Goal: Unclear

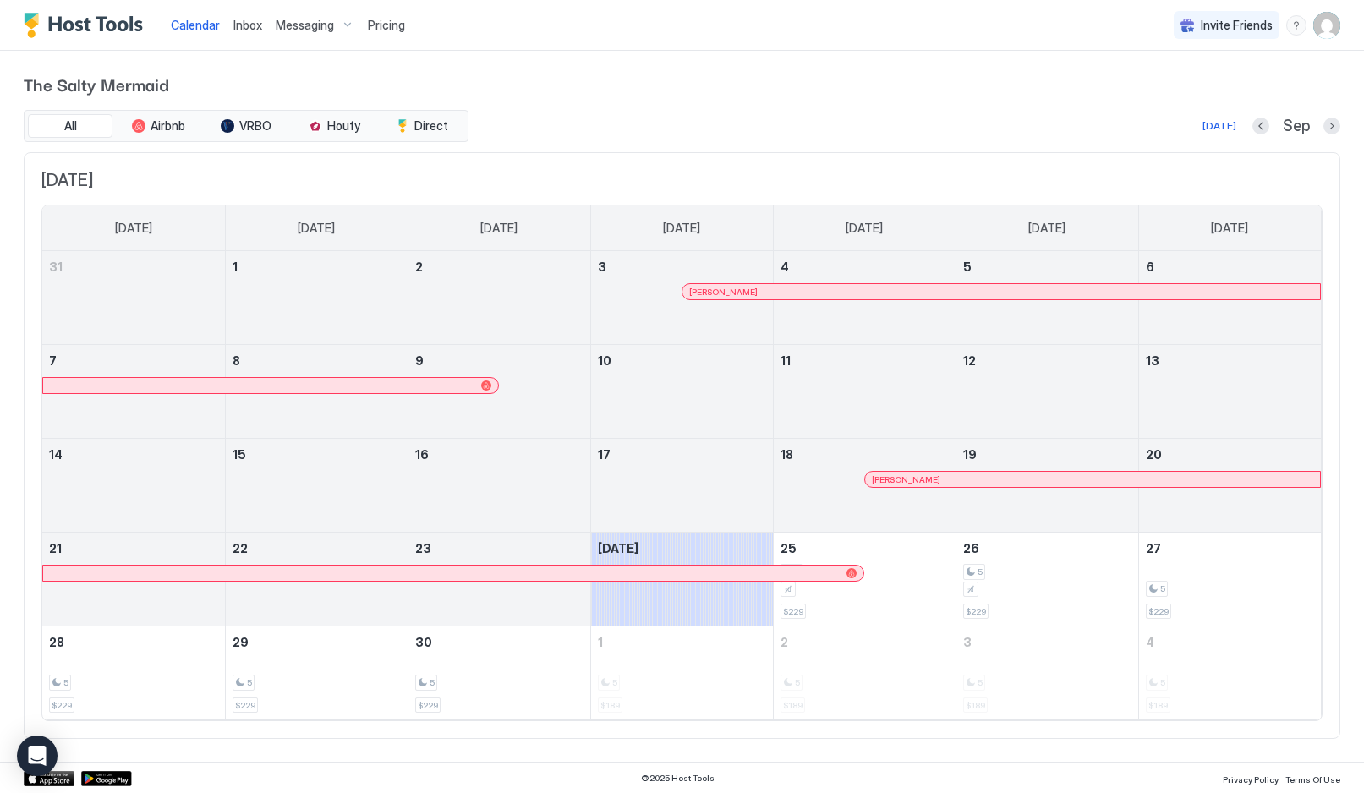
click at [1334, 125] on button "Next month" at bounding box center [1332, 126] width 17 height 17
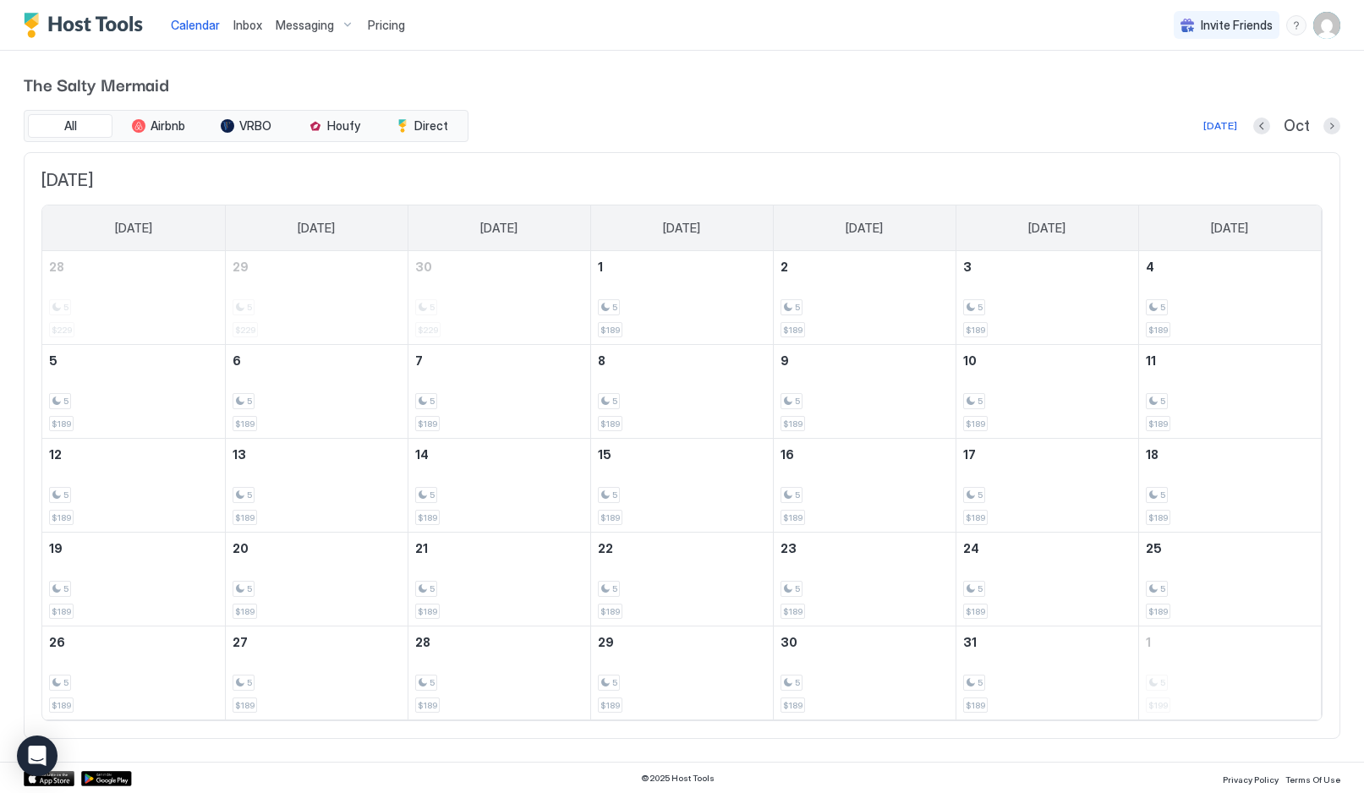
click at [1335, 130] on button "Next month" at bounding box center [1332, 126] width 17 height 17
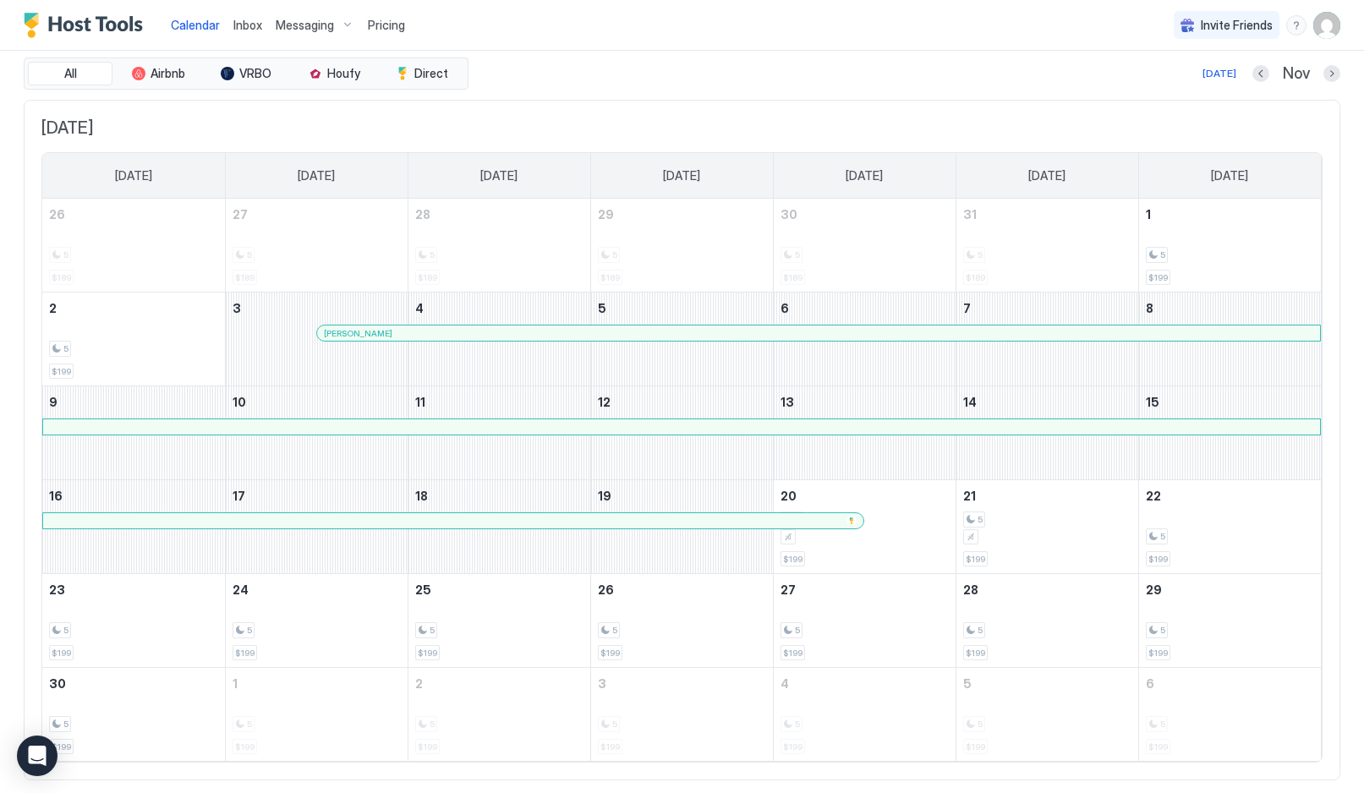
scroll to position [30, 0]
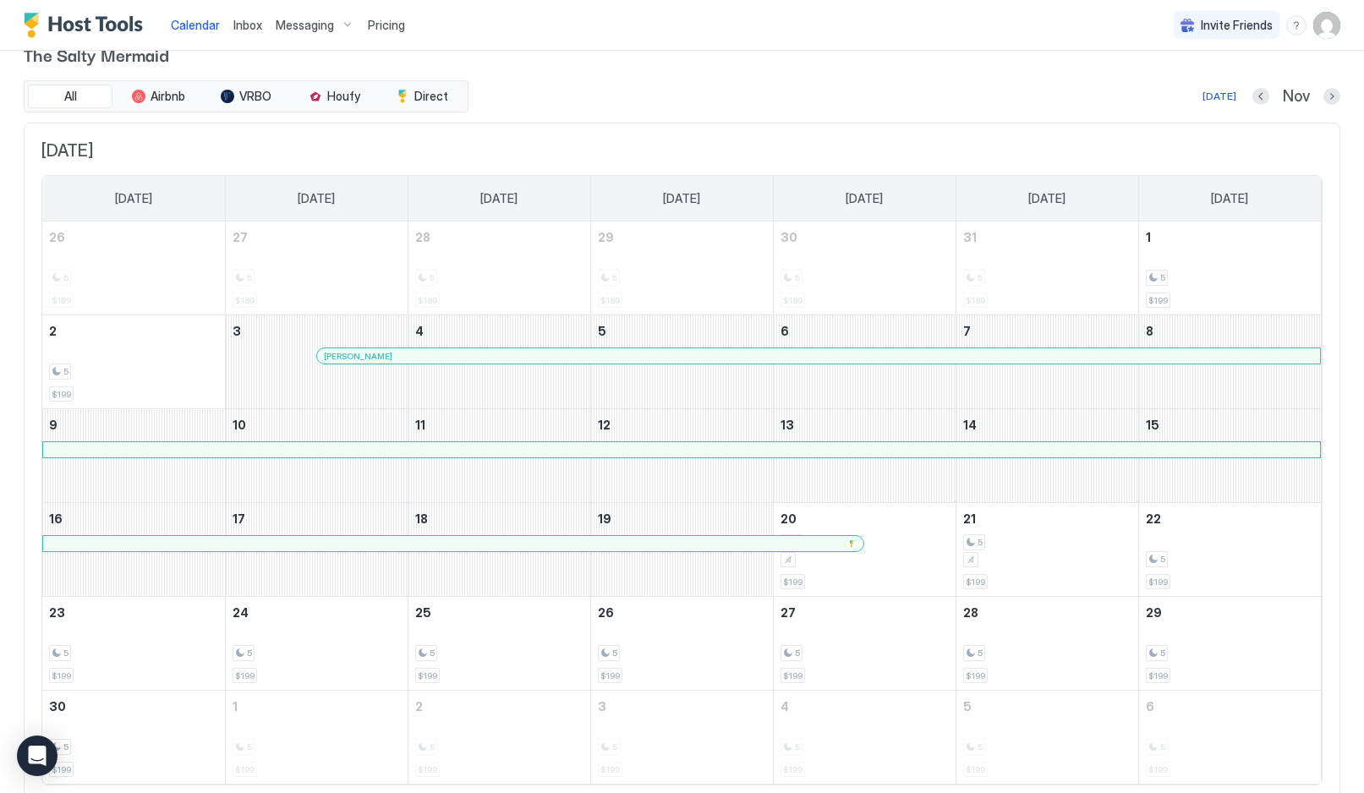
click at [1337, 96] on button "Next month" at bounding box center [1332, 96] width 17 height 17
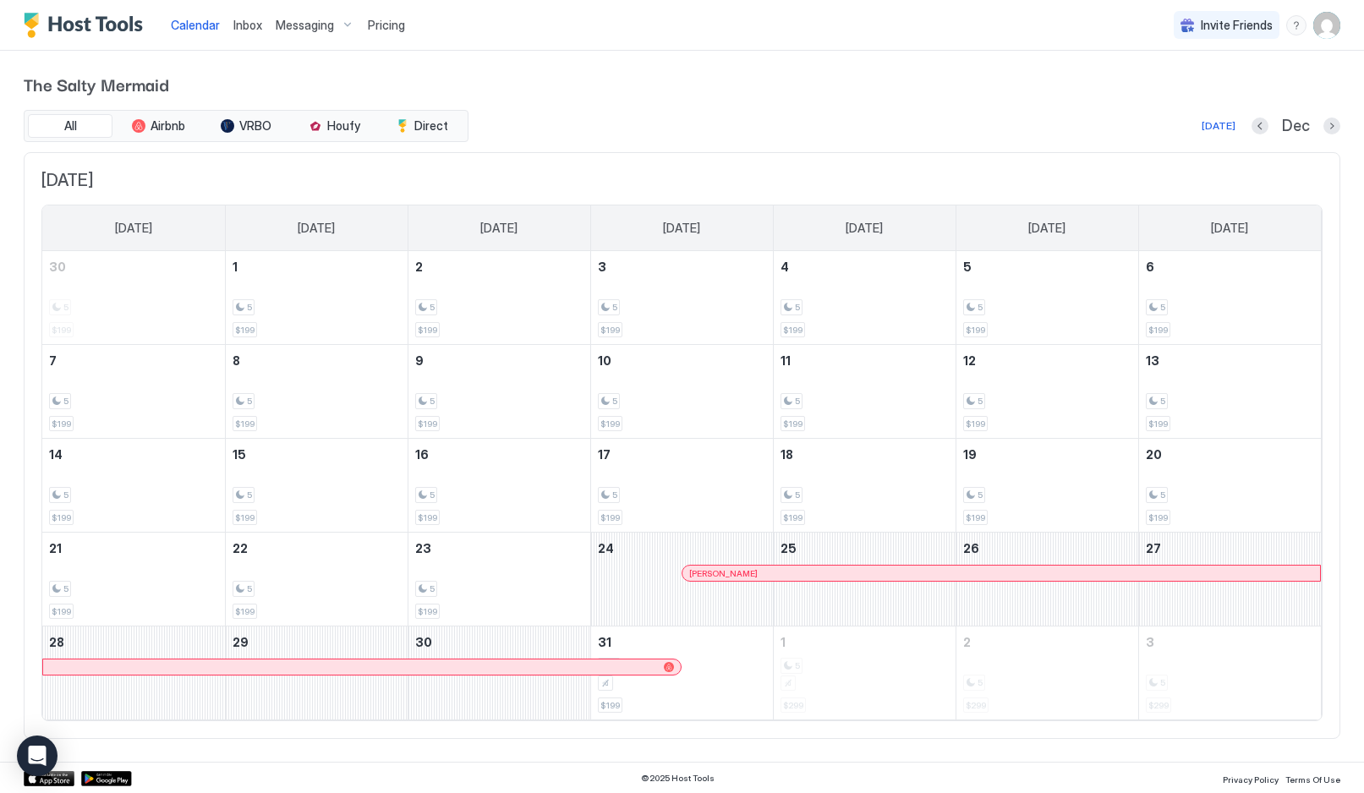
click at [646, 787] on div "© 2025 Host Tools Privacy Policy Terms Of Use" at bounding box center [682, 778] width 1364 height 32
click at [1268, 123] on button "Previous month" at bounding box center [1260, 126] width 17 height 17
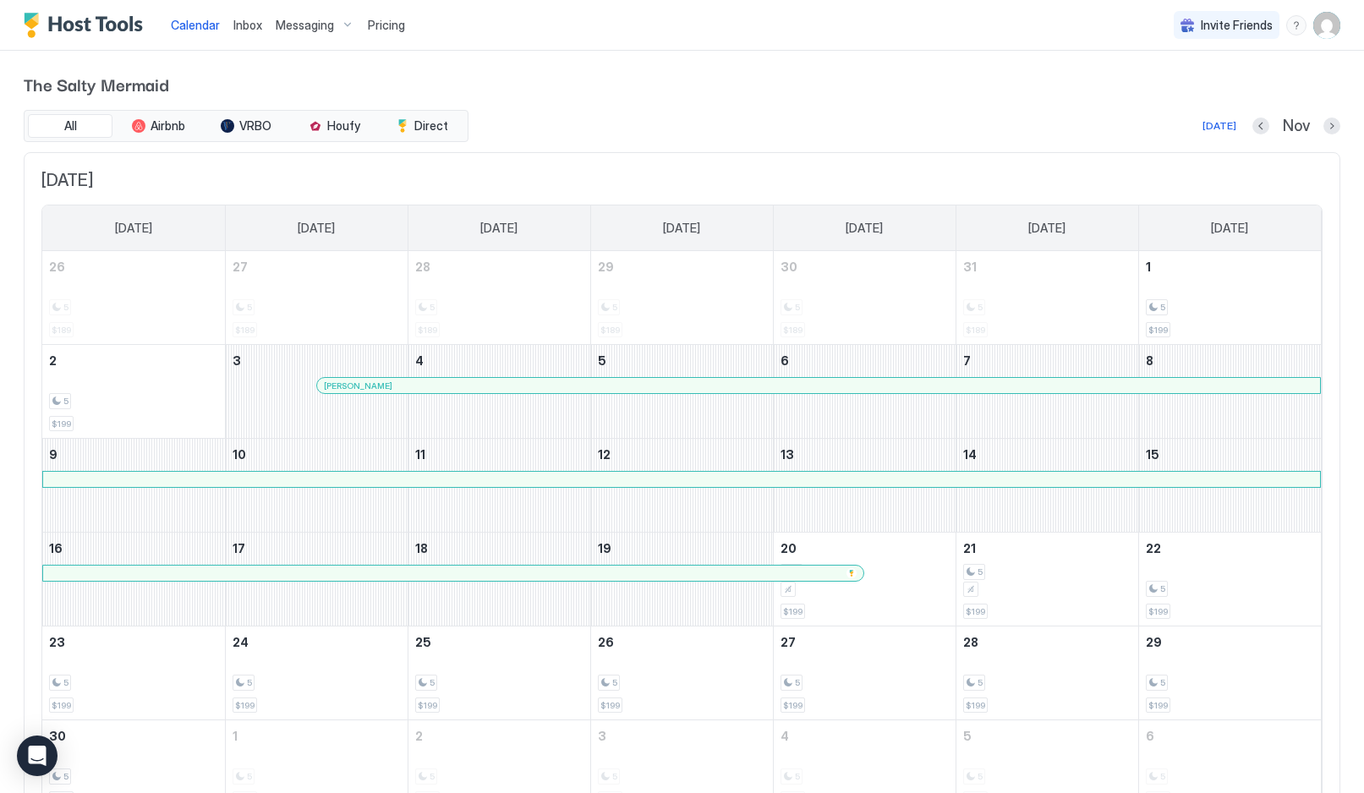
click at [1261, 124] on button "Previous month" at bounding box center [1260, 126] width 17 height 17
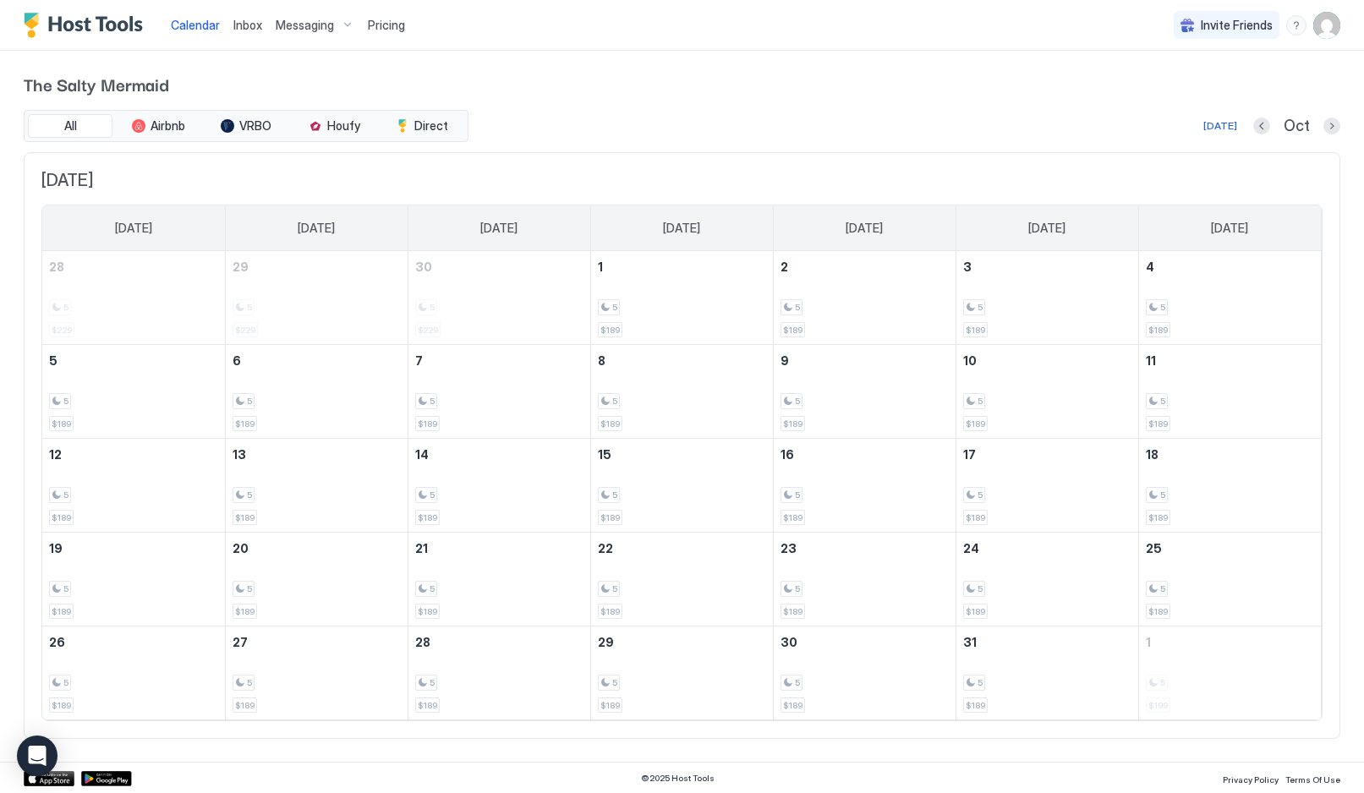
click at [1258, 129] on button "Previous month" at bounding box center [1261, 126] width 17 height 17
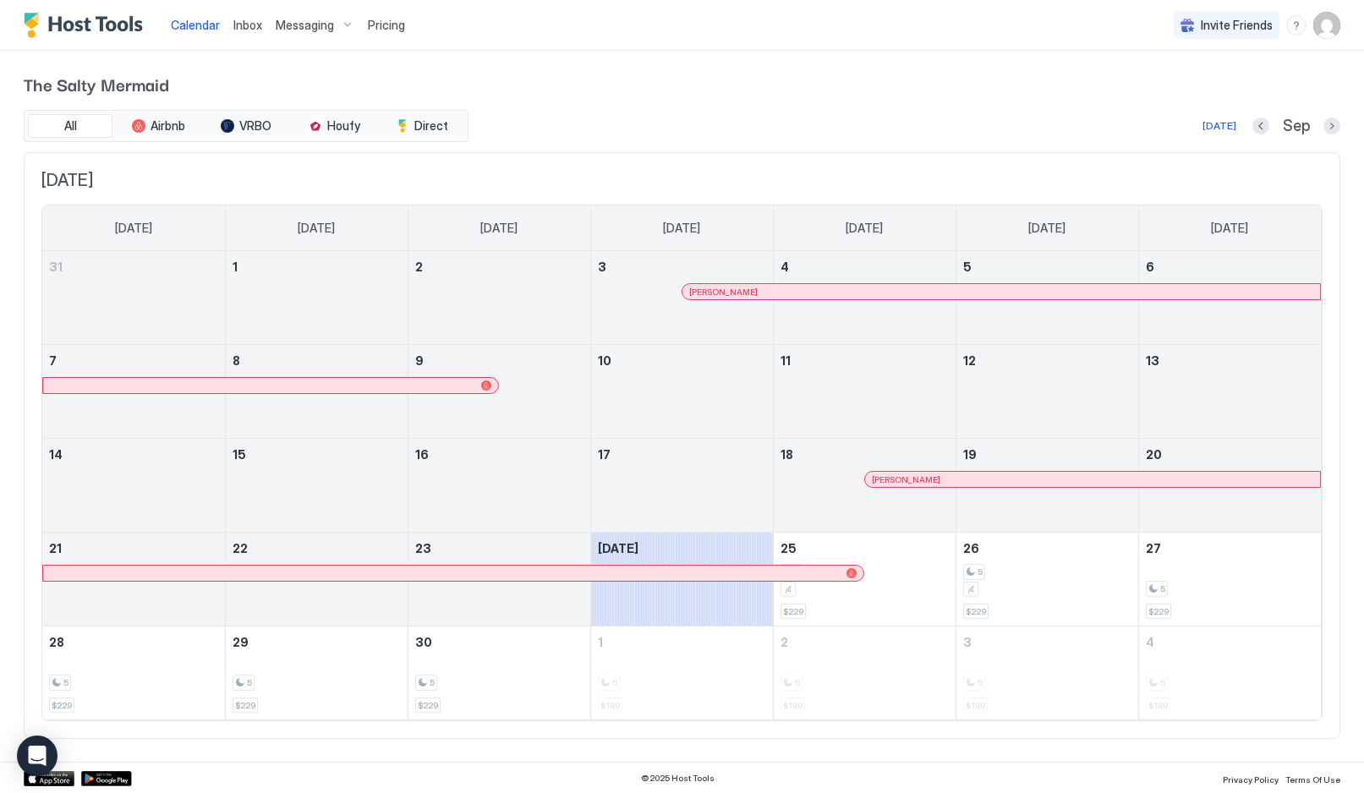
click at [1328, 123] on button "Next month" at bounding box center [1332, 126] width 17 height 17
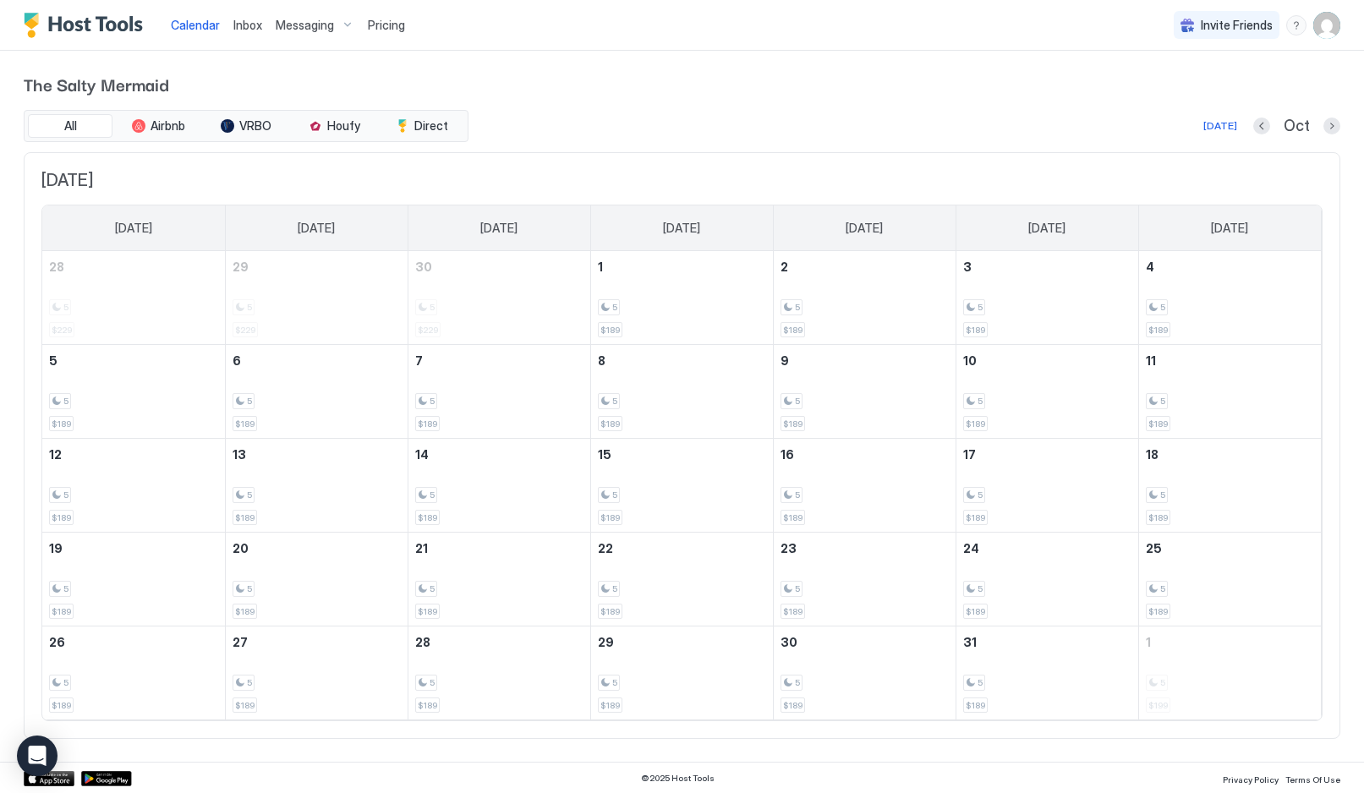
click at [1322, 133] on div "Oct" at bounding box center [1296, 126] width 87 height 19
click at [1329, 128] on button "Next month" at bounding box center [1332, 126] width 17 height 17
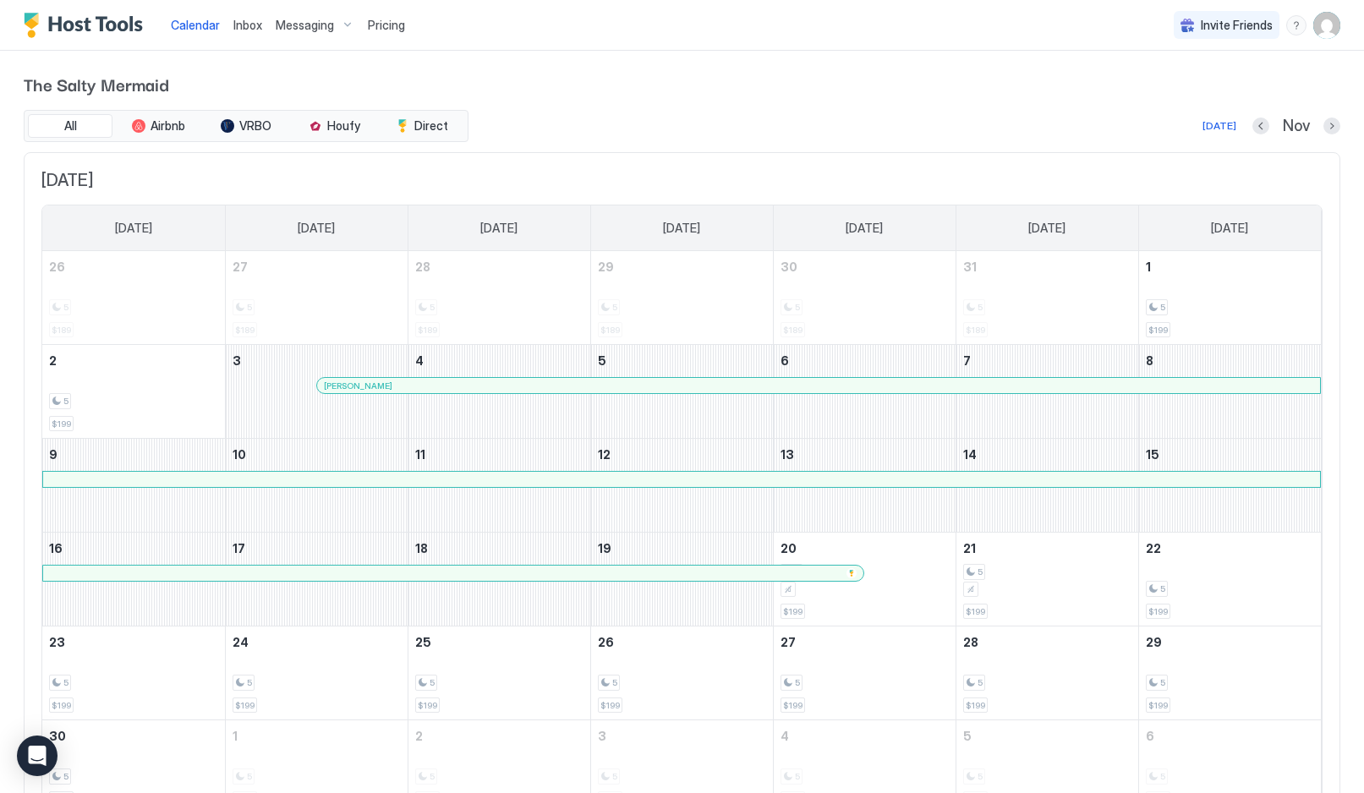
click at [1327, 123] on button "Next month" at bounding box center [1332, 126] width 17 height 17
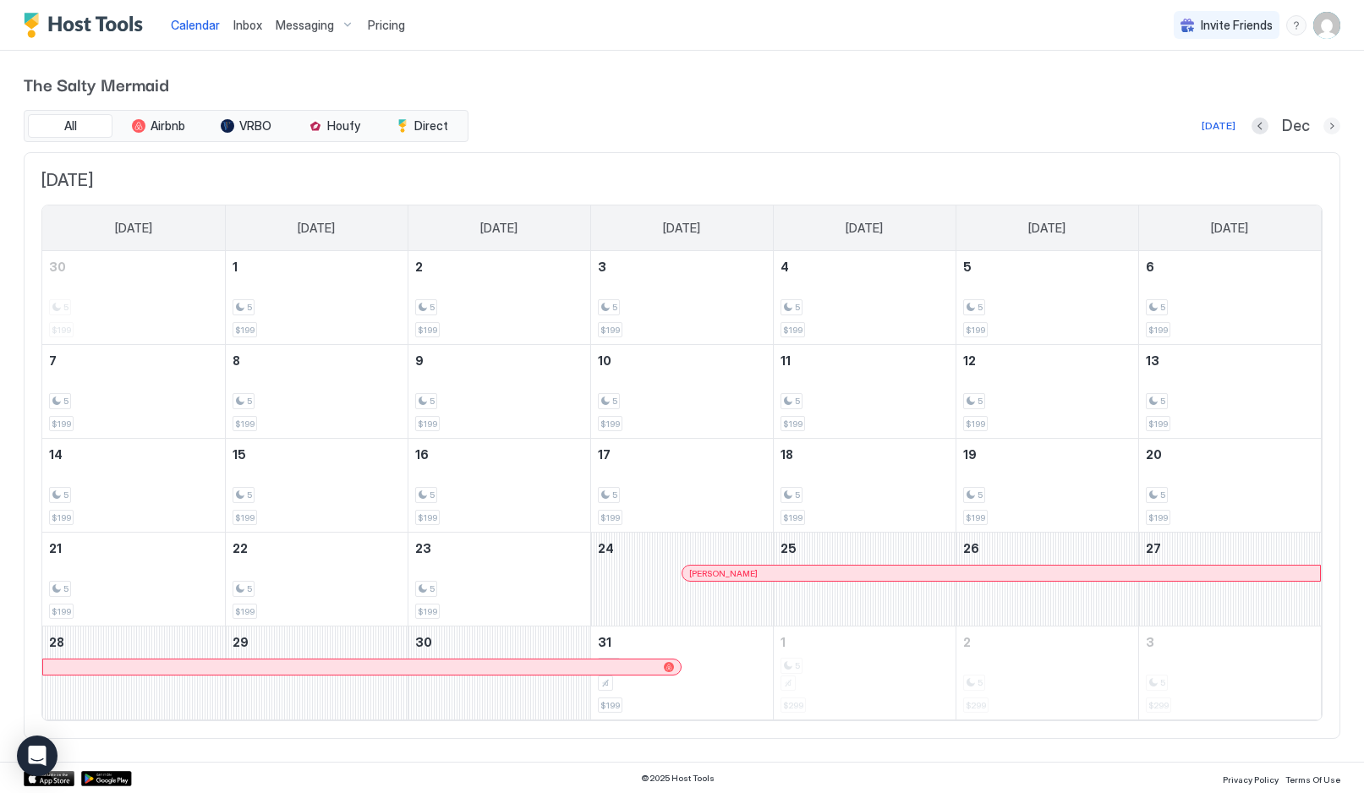
click at [1327, 126] on button "Next month" at bounding box center [1332, 126] width 17 height 17
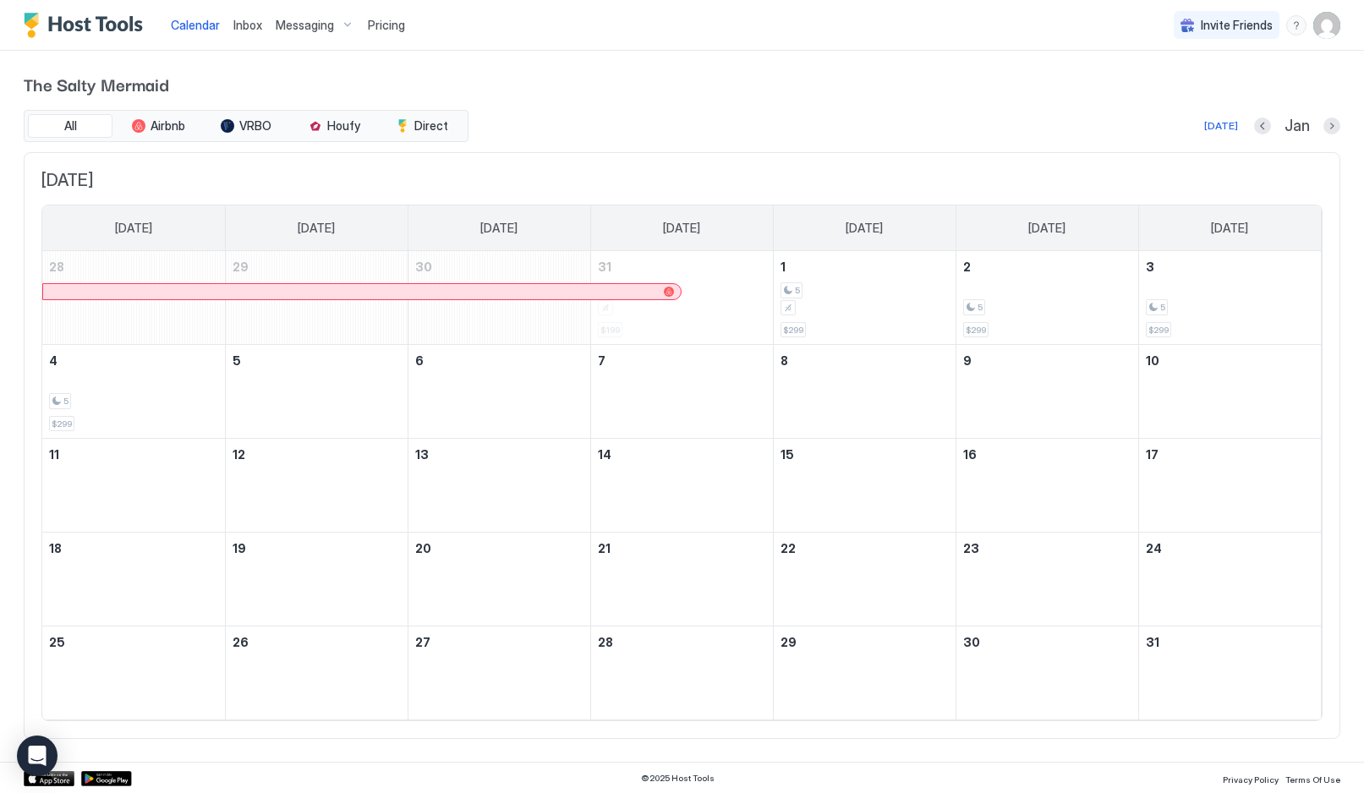
click at [1329, 123] on button "Next month" at bounding box center [1332, 126] width 17 height 17
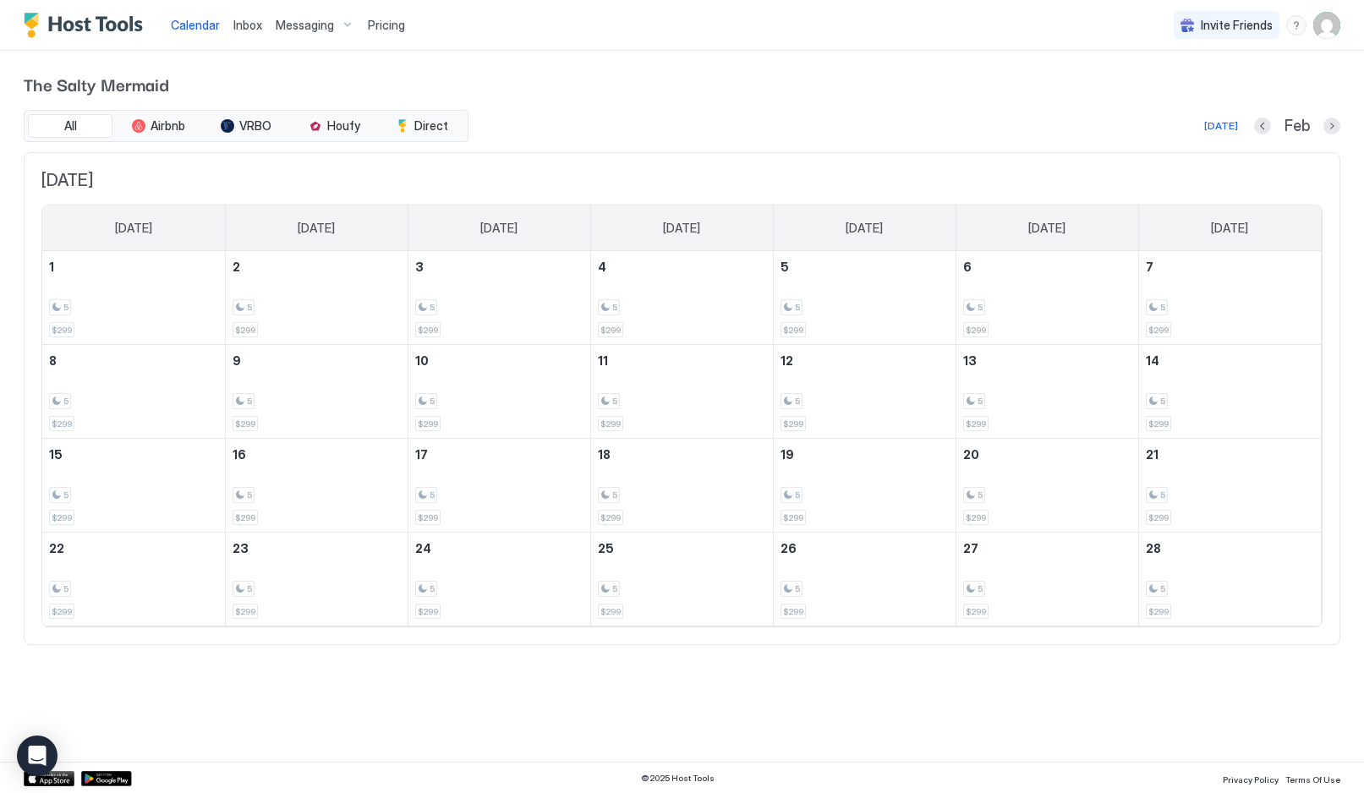
click at [1328, 130] on button "Next month" at bounding box center [1332, 126] width 17 height 17
click at [1328, 129] on button "Next month" at bounding box center [1332, 126] width 17 height 17
